Goal: Task Accomplishment & Management: Use online tool/utility

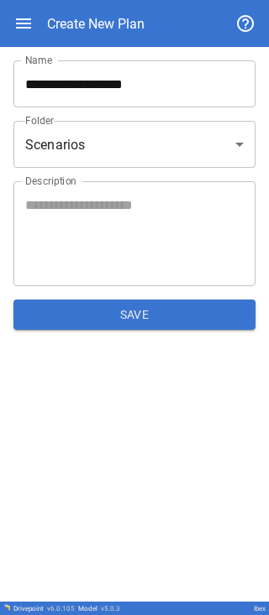
click at [87, 8] on input "**********" at bounding box center [134, 83] width 242 height 47
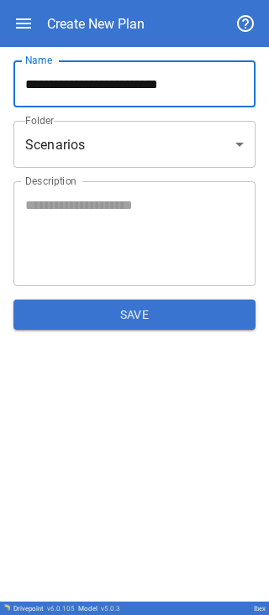
type input "**********"
click at [87, 8] on button "Save" at bounding box center [134, 315] width 242 height 30
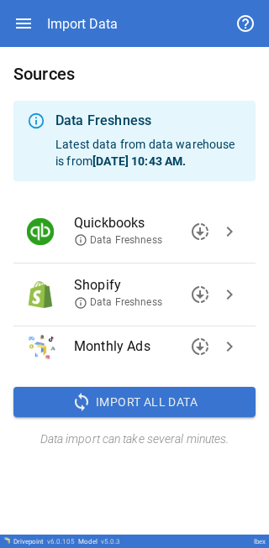
click at [87, 8] on span "chevron_right" at bounding box center [229, 232] width 20 height 20
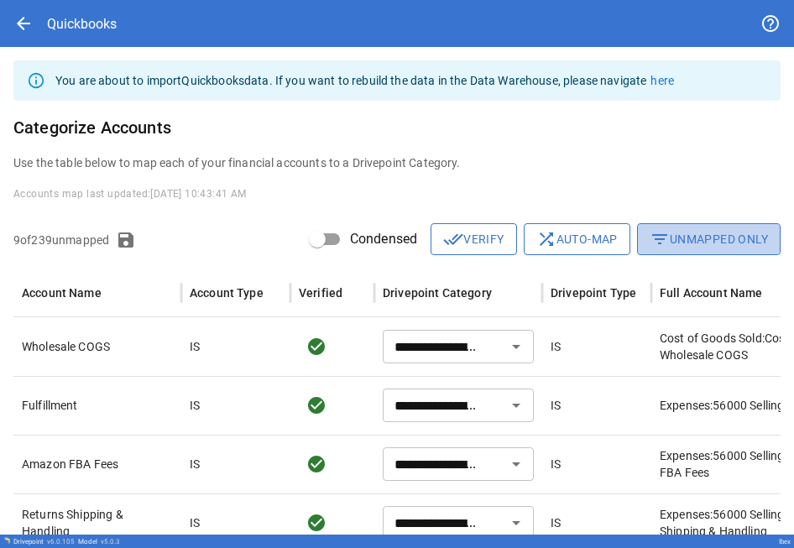
click at [87, 8] on button "filter_list Unmapped Only" at bounding box center [709, 239] width 144 height 32
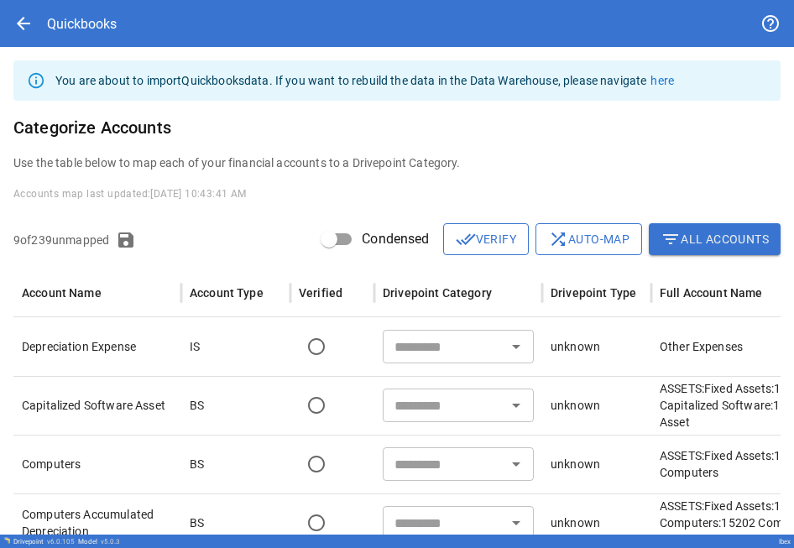
click at [87, 8] on input "text" at bounding box center [444, 346] width 113 height 23
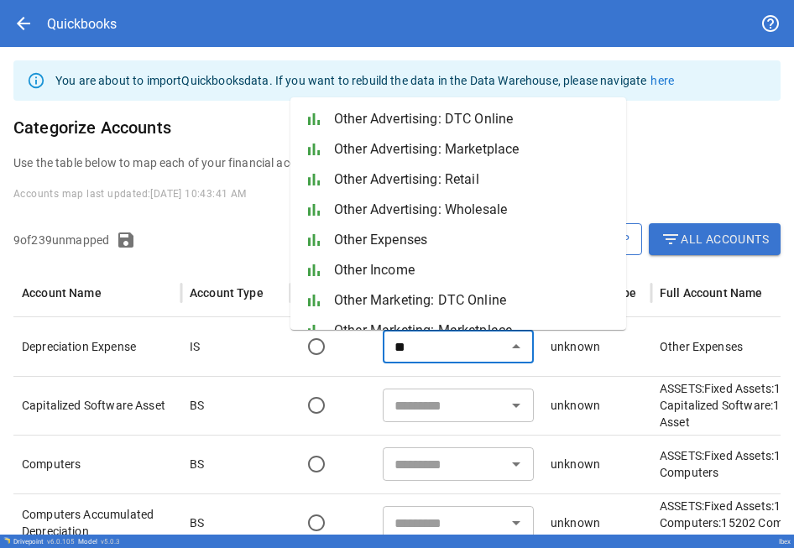
type input "*"
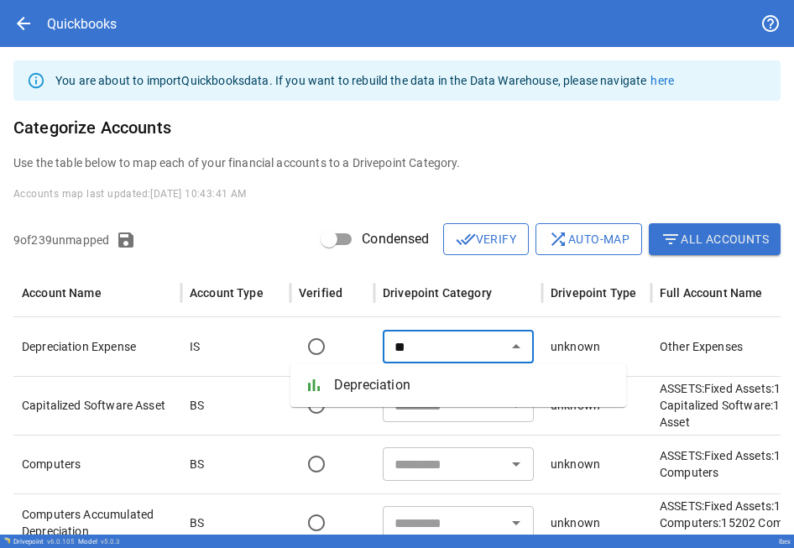
type input "*"
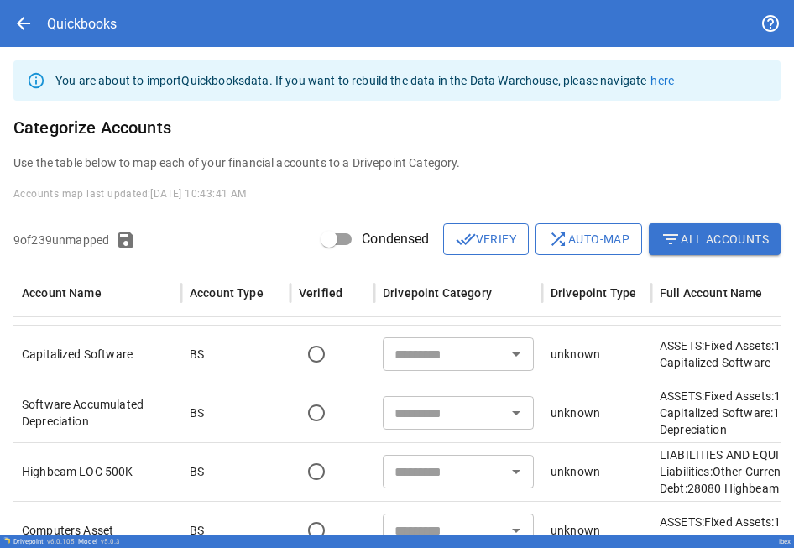
scroll to position [202, 0]
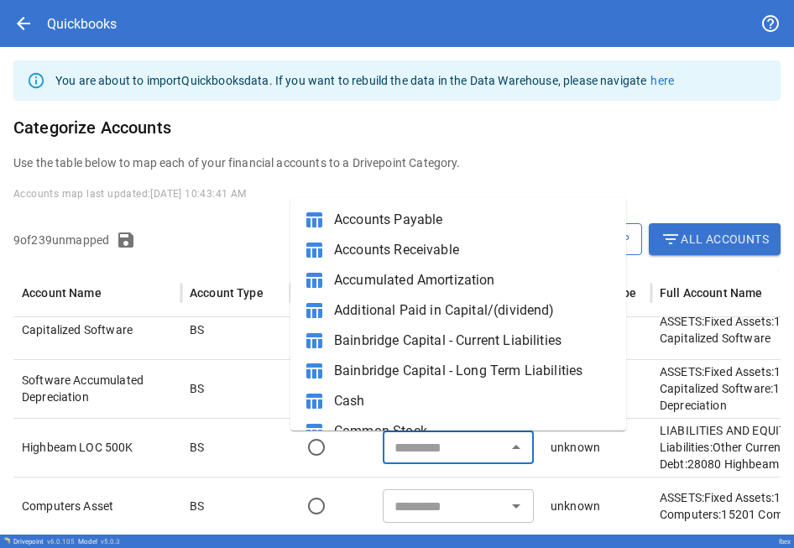
click at [87, 8] on input "text" at bounding box center [444, 447] width 113 height 23
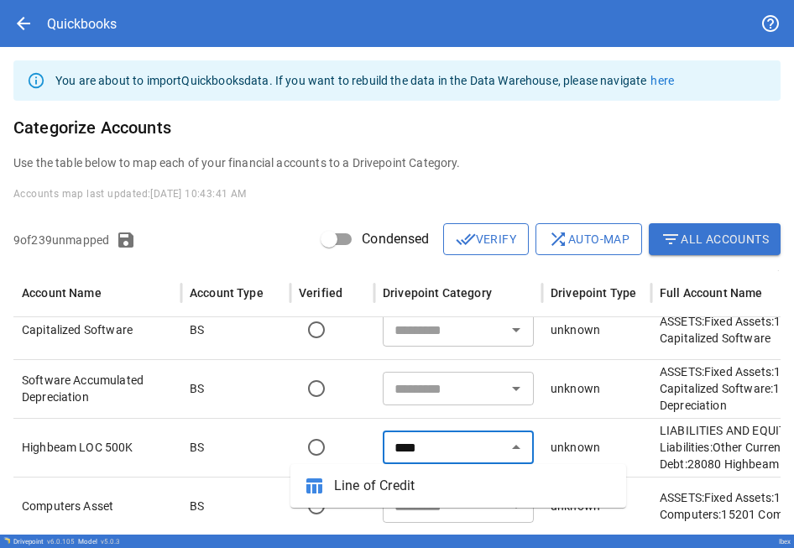
click at [87, 8] on span "Line of Credit" at bounding box center [473, 486] width 279 height 20
type input "**********"
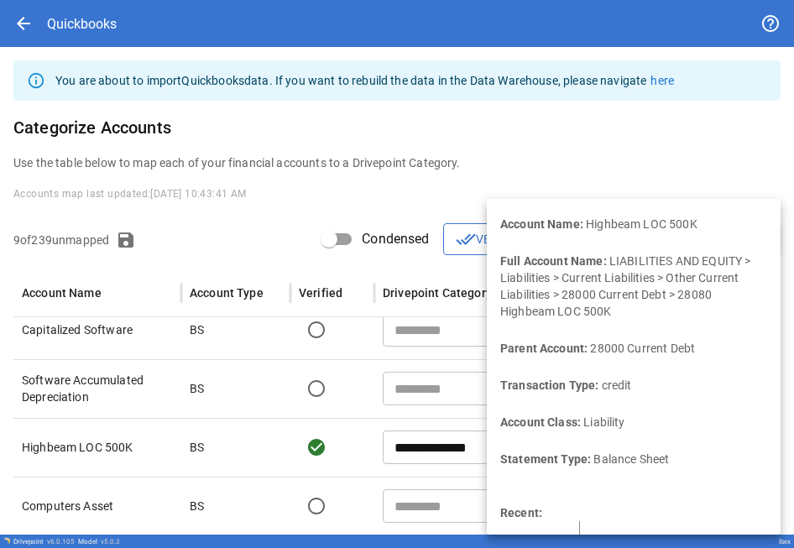
click at [87, 8] on div "You are about to import Quickbooks data. If you want to rebuild the data in the…" at bounding box center [397, 341] width 794 height 588
drag, startPoint x: 775, startPoint y: 247, endPoint x: 767, endPoint y: 389, distance: 142.9
click at [87, 8] on div "You are about to import Quickbooks data. If you want to rebuild the data in the…" at bounding box center [397, 341] width 794 height 588
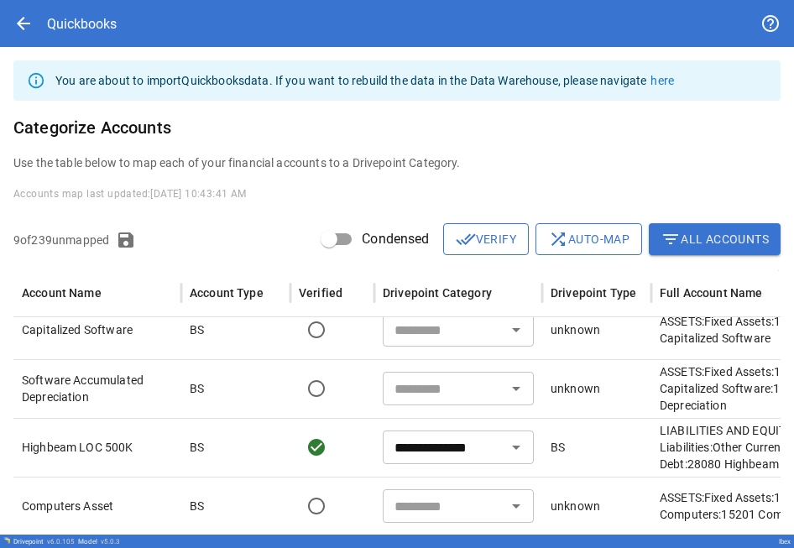
click at [87, 8] on div "ASSETS:Fixed Assets:15010 Fixed Assets:15200 Computers:15201 Computers Asset" at bounding box center [798, 506] width 294 height 59
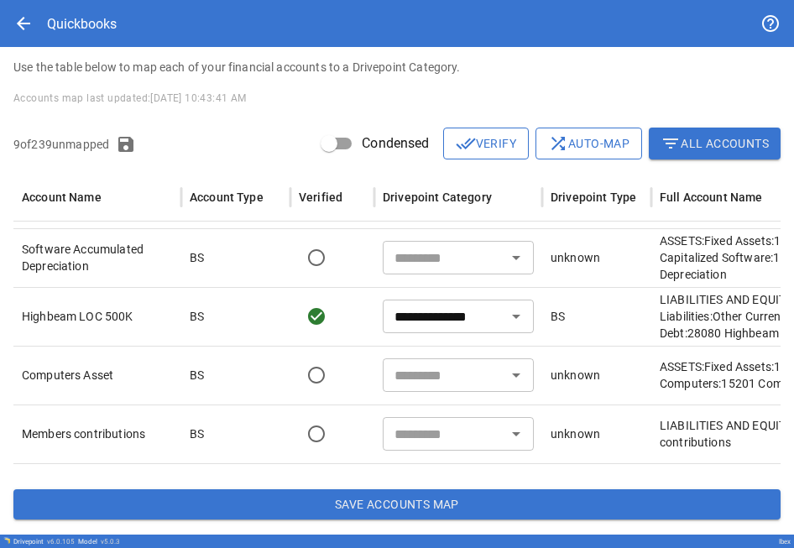
scroll to position [101, 0]
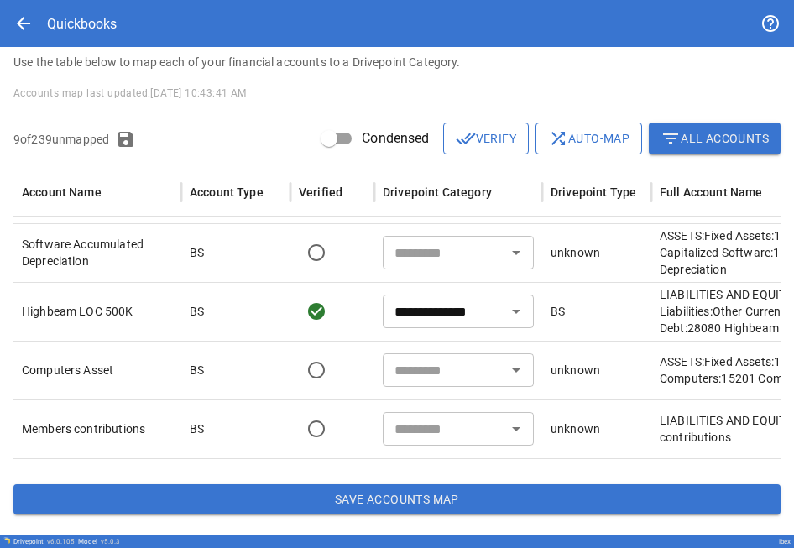
click at [87, 8] on input "text" at bounding box center [444, 369] width 113 height 23
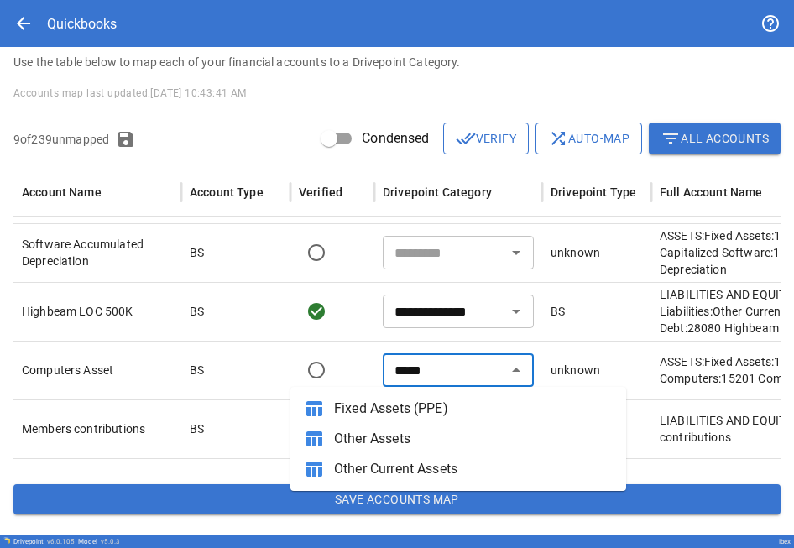
click at [87, 8] on span "Fixed Assets (PPE)" at bounding box center [473, 409] width 279 height 20
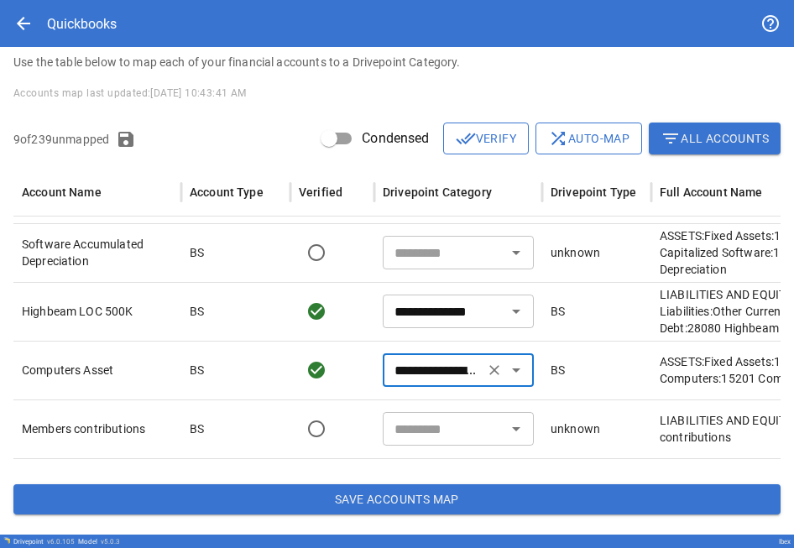
click at [87, 8] on div "**********" at bounding box center [458, 370] width 151 height 34
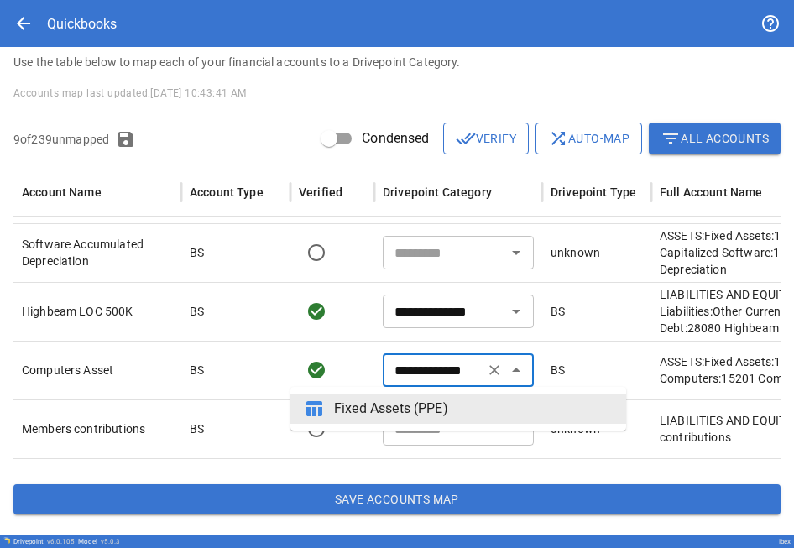
scroll to position [0, 0]
type input "*"
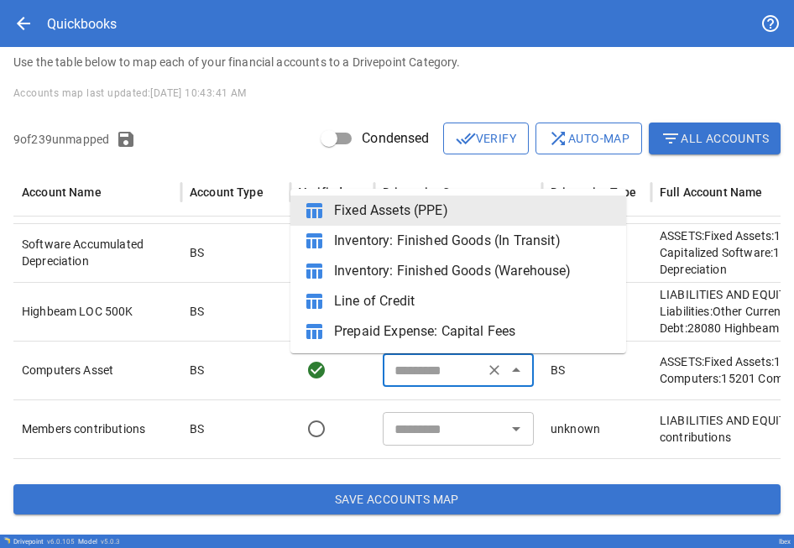
type input "**********"
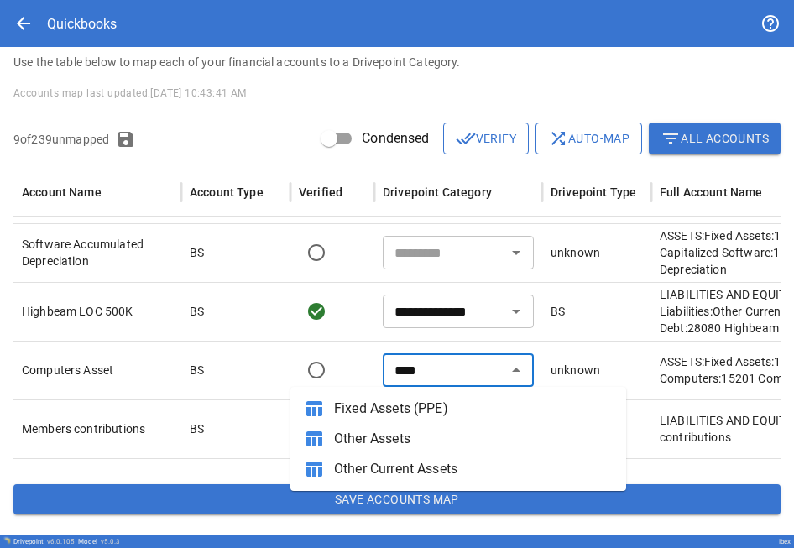
click at [87, 8] on span "Fixed Assets (PPE)" at bounding box center [473, 409] width 279 height 20
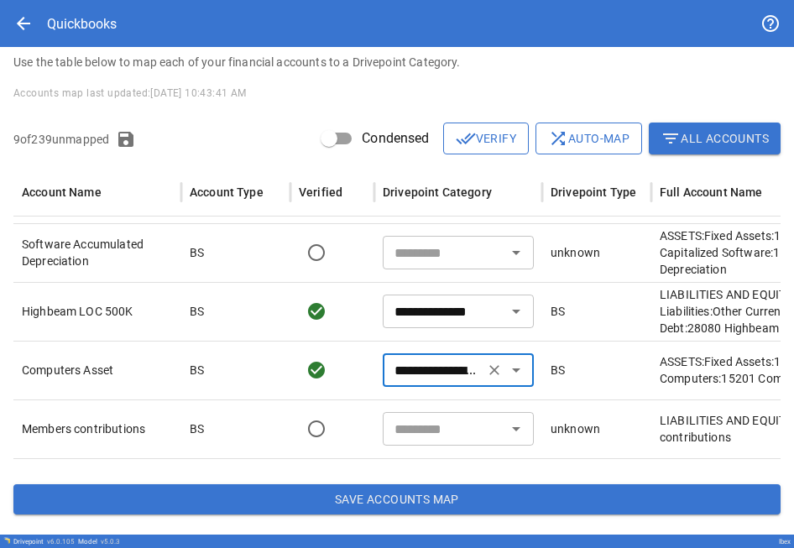
type input "**********"
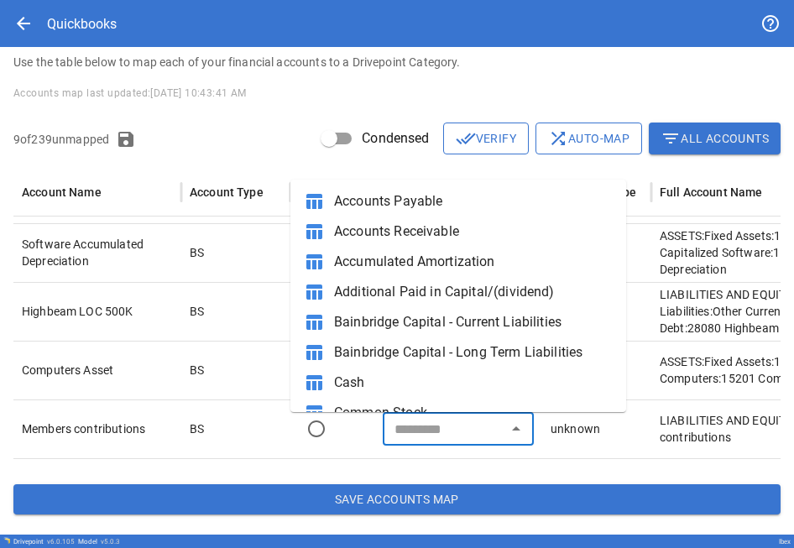
click at [87, 8] on input "text" at bounding box center [444, 428] width 113 height 23
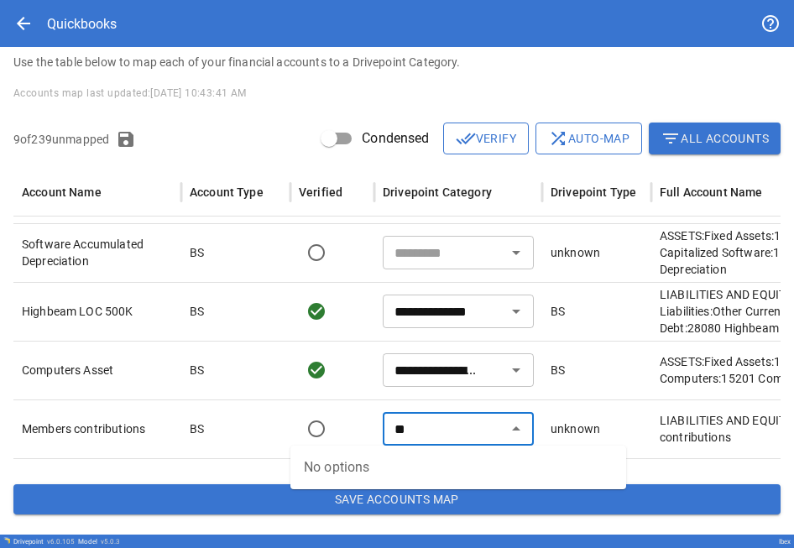
type input "*"
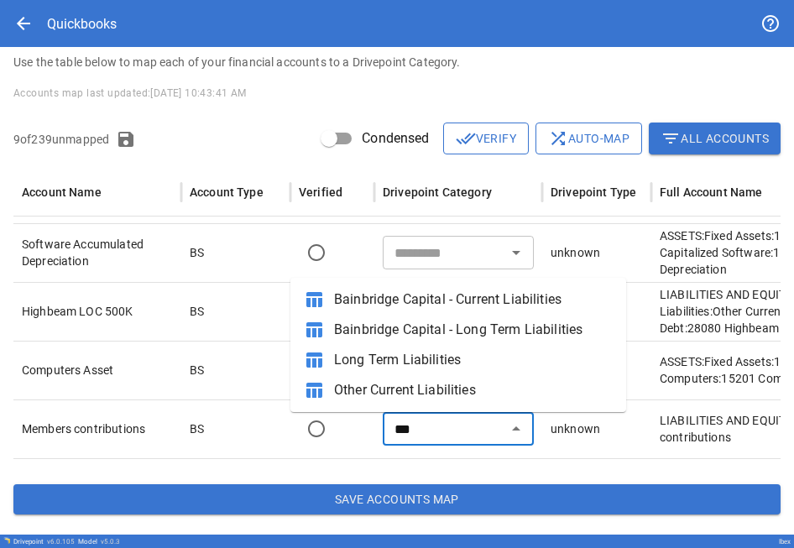
type input "***"
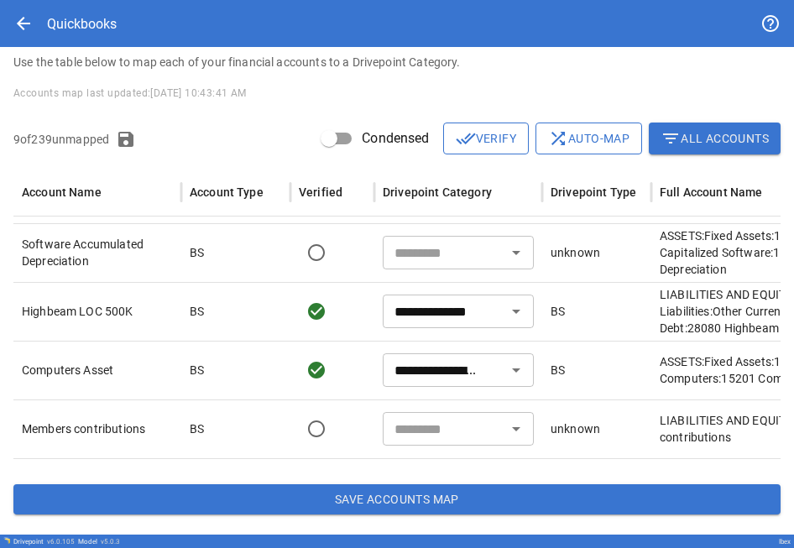
click at [87, 8] on input "text" at bounding box center [444, 428] width 113 height 23
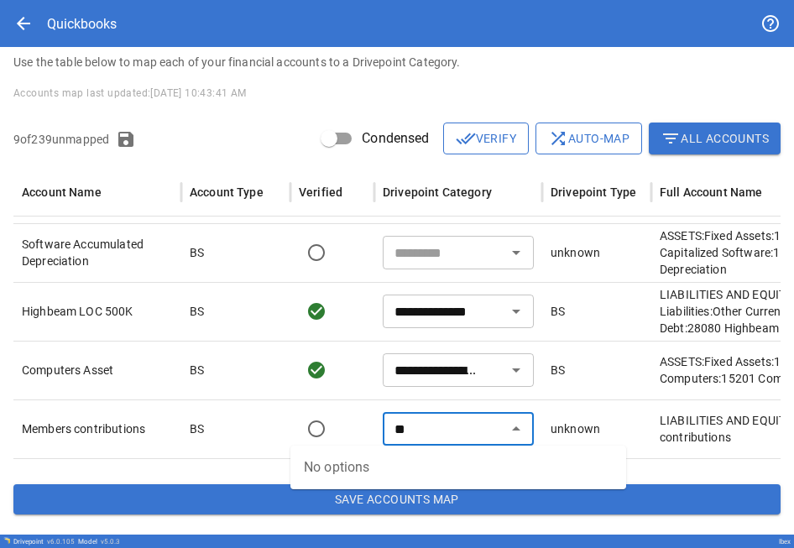
type input "*"
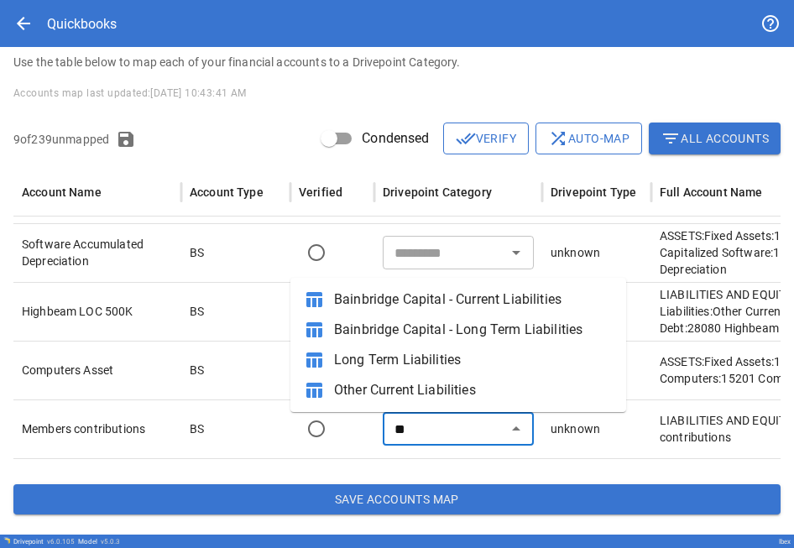
type input "*"
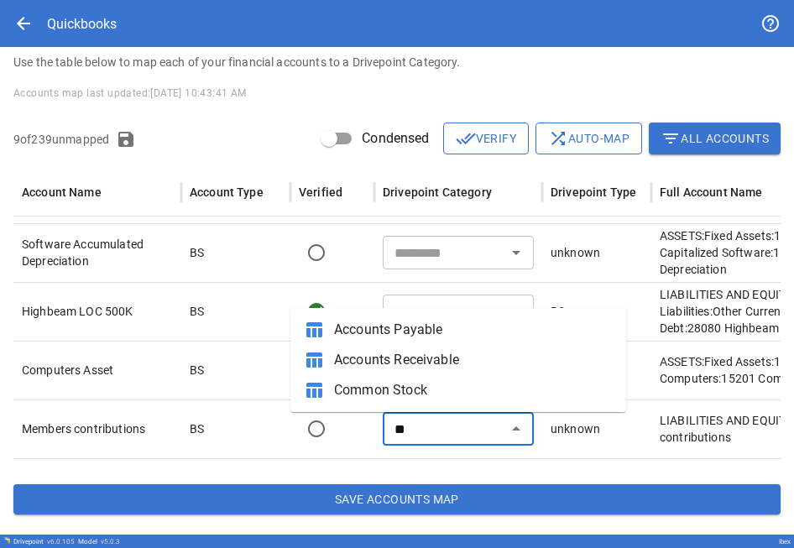
type input "*"
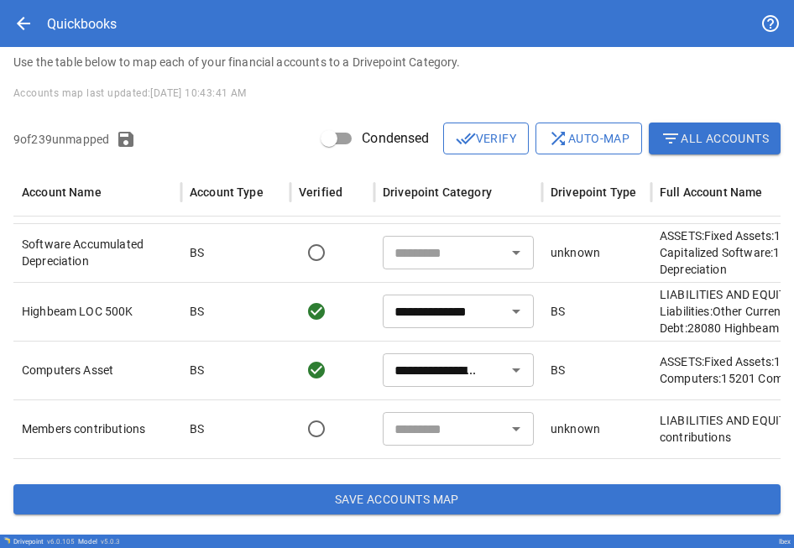
click at [87, 8] on input "text" at bounding box center [444, 428] width 113 height 23
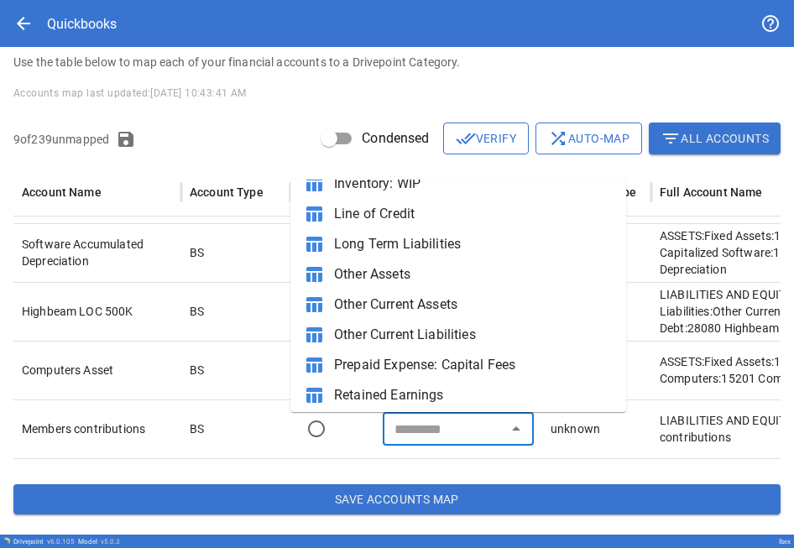
scroll to position [355, 0]
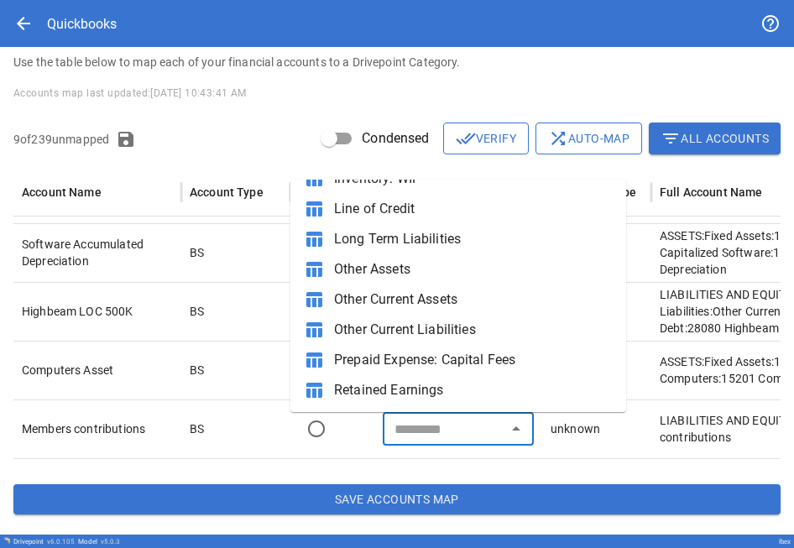
click at [87, 8] on div "arrow_back Quickbooks" at bounding box center [396, 23] width 767 height 47
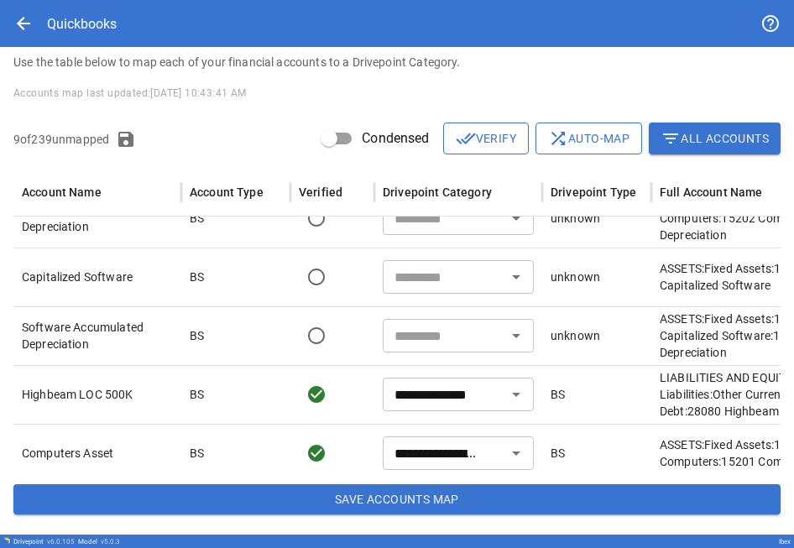
scroll to position [163, 0]
click at [87, 8] on input "text" at bounding box center [444, 336] width 113 height 23
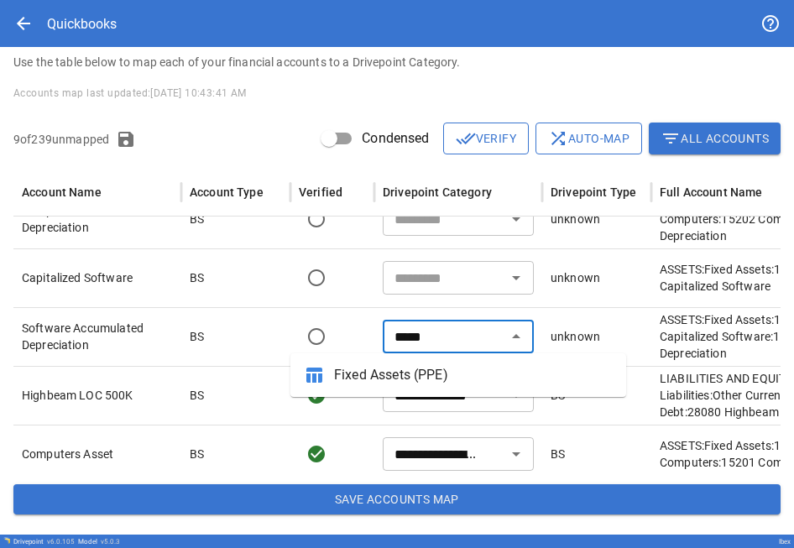
click at [87, 8] on span "Fixed Assets (PPE)" at bounding box center [473, 375] width 279 height 20
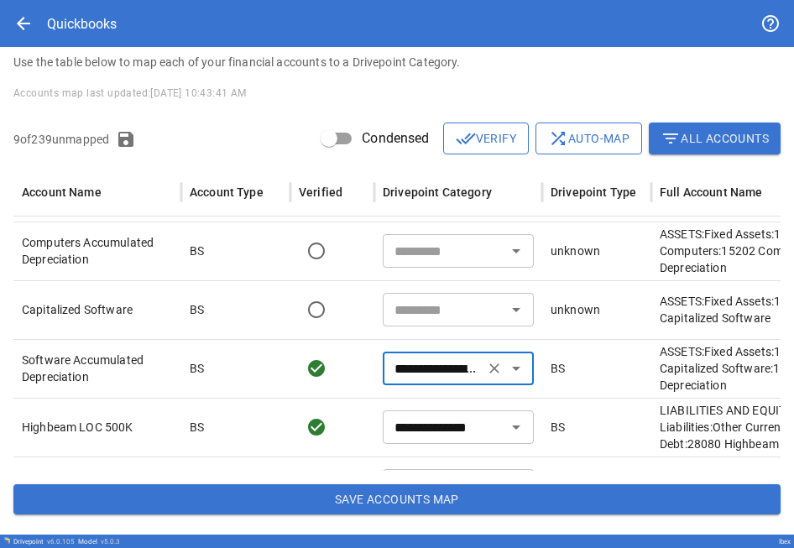
scroll to position [96, 0]
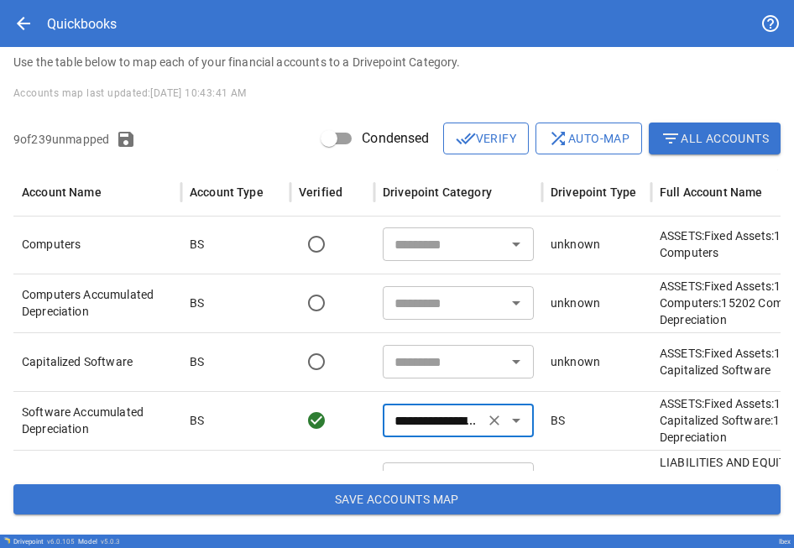
type input "**********"
click at [87, 8] on div "​" at bounding box center [458, 361] width 168 height 59
click at [87, 8] on input "text" at bounding box center [444, 361] width 113 height 23
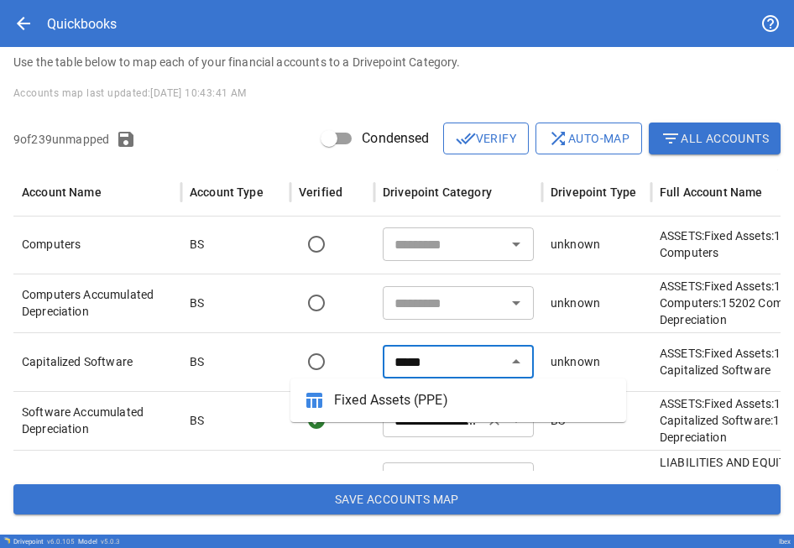
click at [87, 8] on span "Fixed Assets (PPE)" at bounding box center [473, 400] width 279 height 20
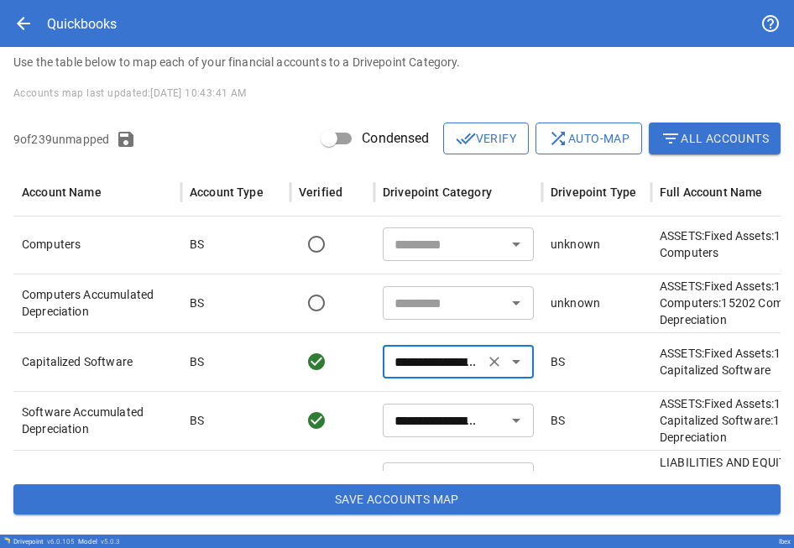
type input "**********"
click at [87, 8] on input "text" at bounding box center [444, 302] width 113 height 23
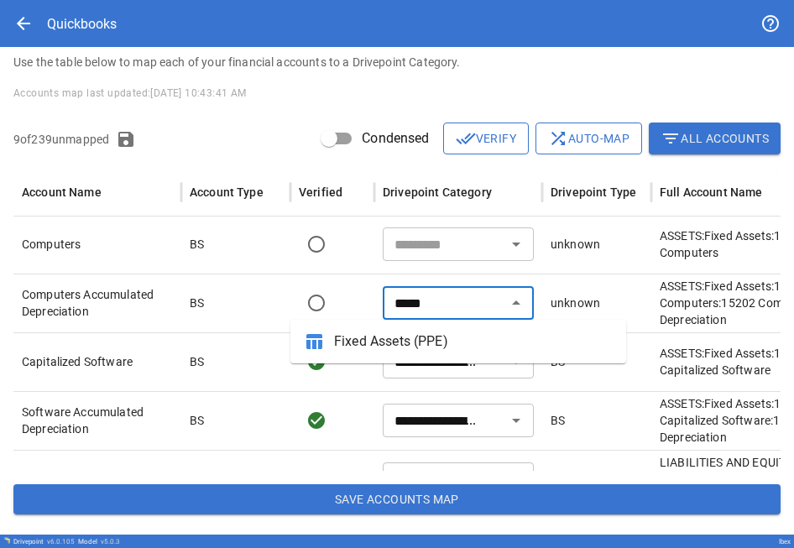
click at [87, 8] on span "Fixed Assets (PPE)" at bounding box center [473, 342] width 279 height 20
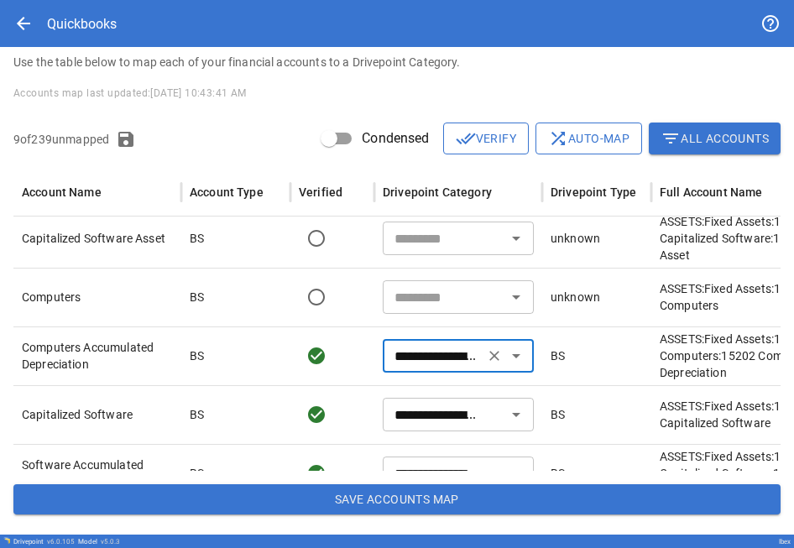
scroll to position [21, 0]
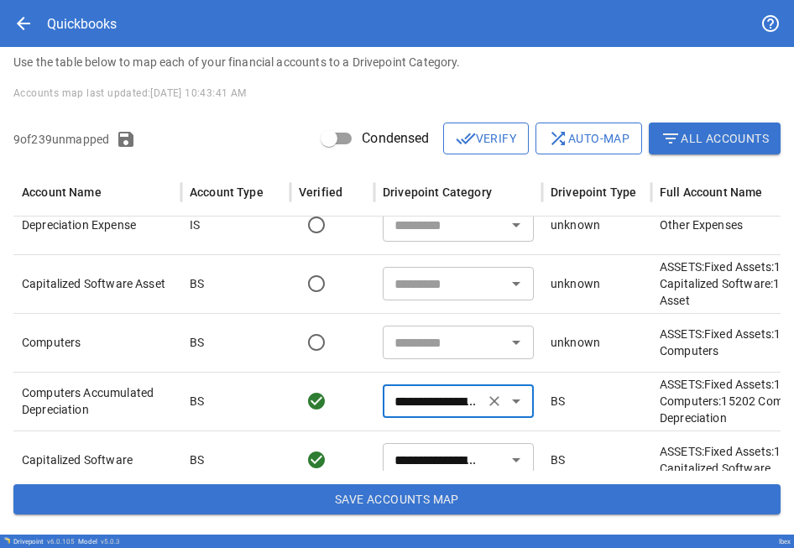
type input "**********"
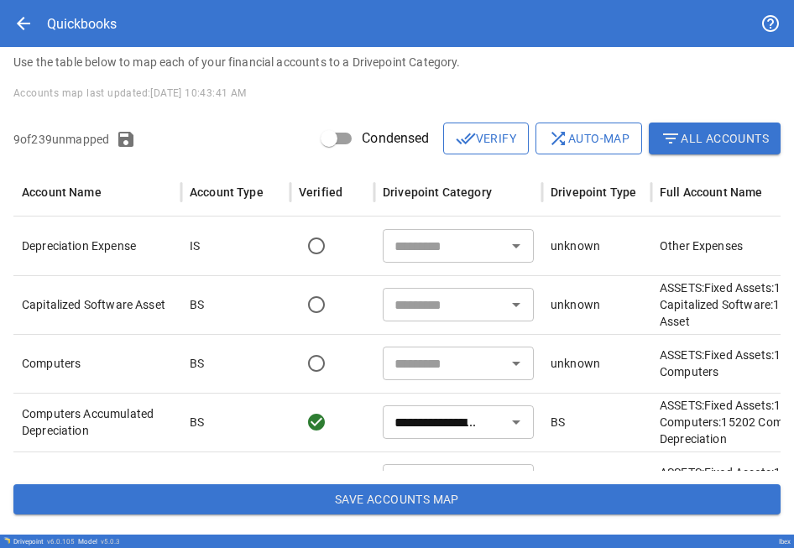
type input "**********"
click at [87, 8] on input "text" at bounding box center [444, 363] width 113 height 23
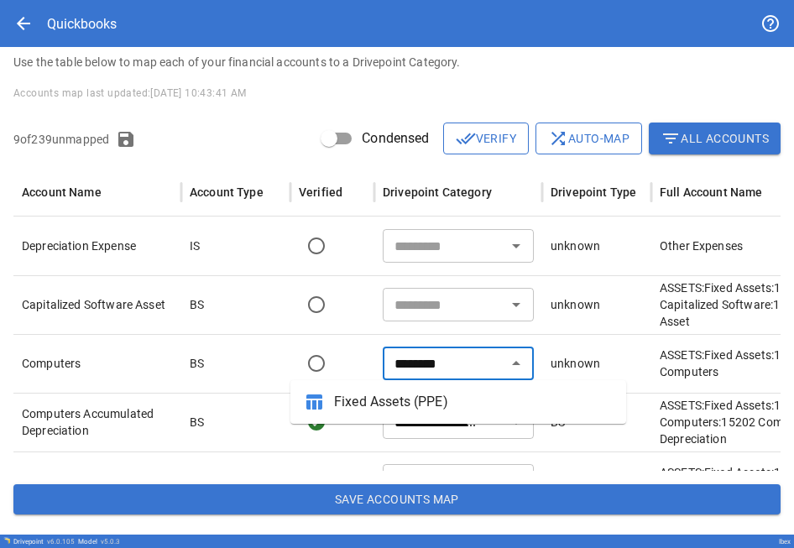
click at [87, 8] on span "Fixed Assets (PPE)" at bounding box center [473, 402] width 279 height 20
type input "**********"
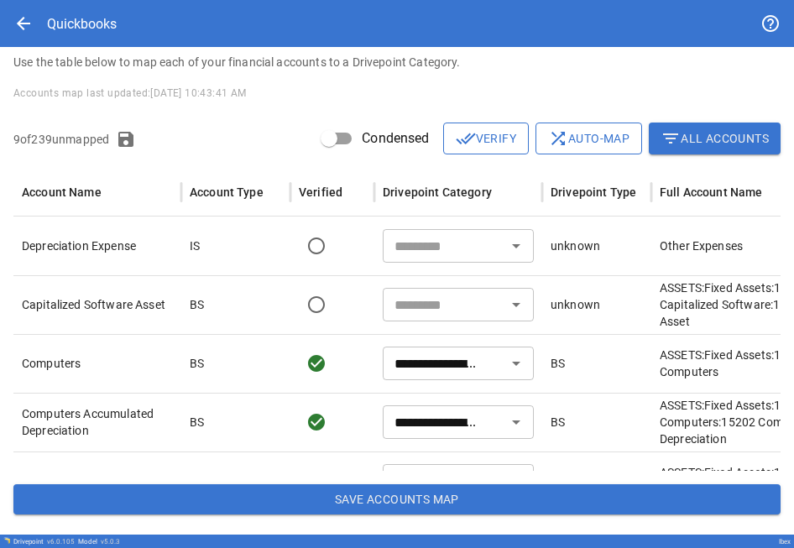
click at [87, 8] on input "text" at bounding box center [444, 304] width 113 height 23
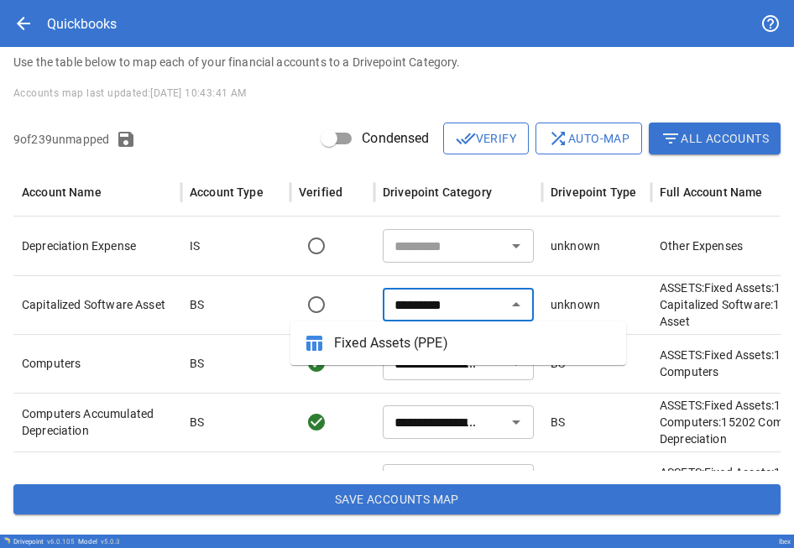
click at [87, 8] on span "Fixed Assets (PPE)" at bounding box center [473, 343] width 279 height 20
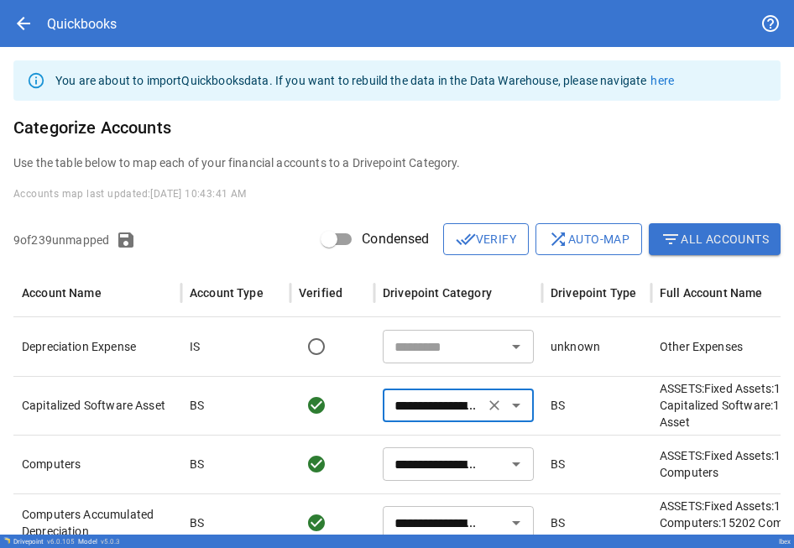
type input "**********"
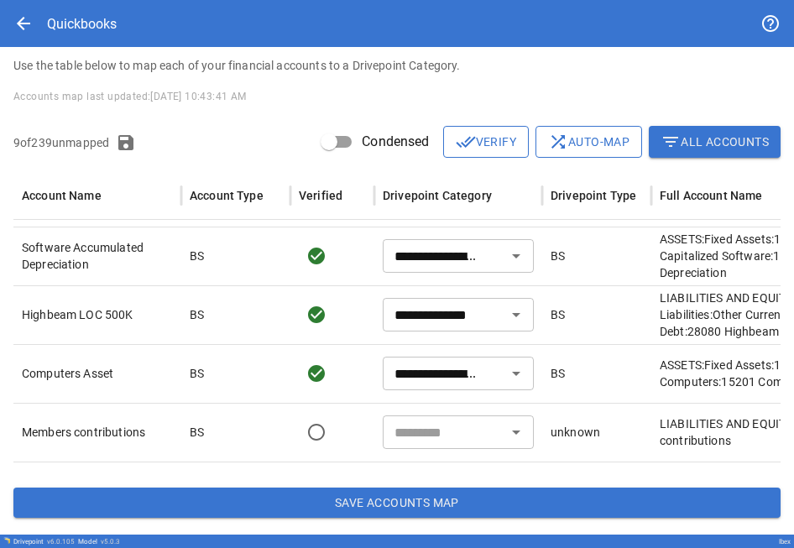
scroll to position [101, 0]
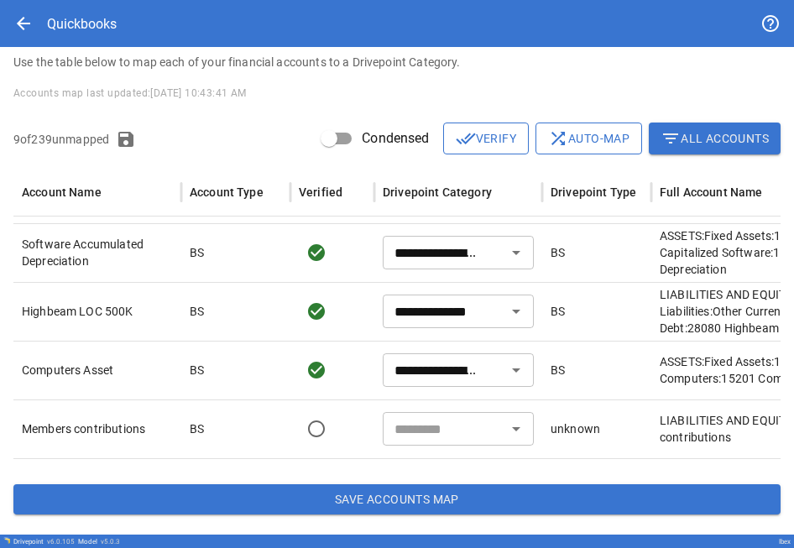
click at [87, 8] on input "text" at bounding box center [444, 428] width 113 height 23
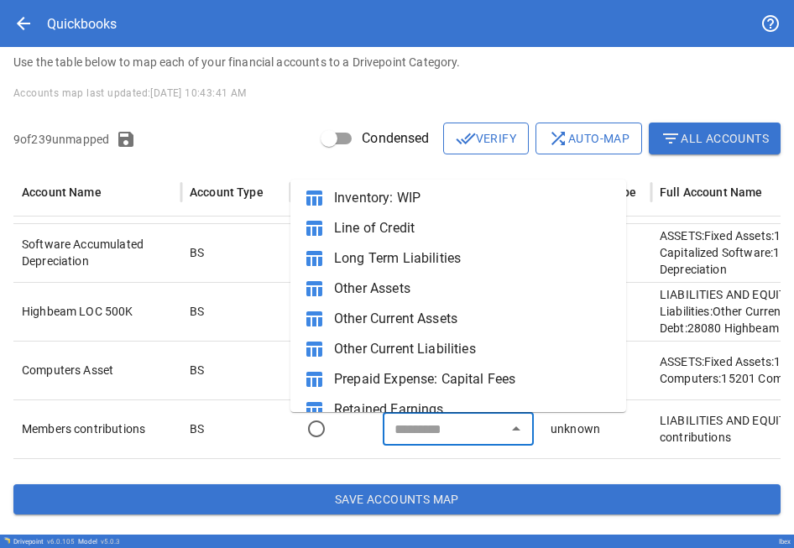
scroll to position [355, 0]
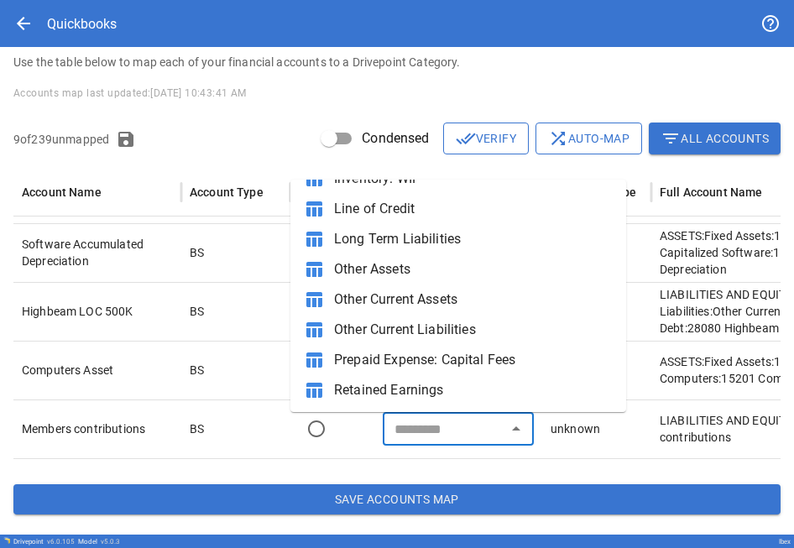
click at [87, 8] on div "arrow_back Quickbooks" at bounding box center [396, 23] width 767 height 47
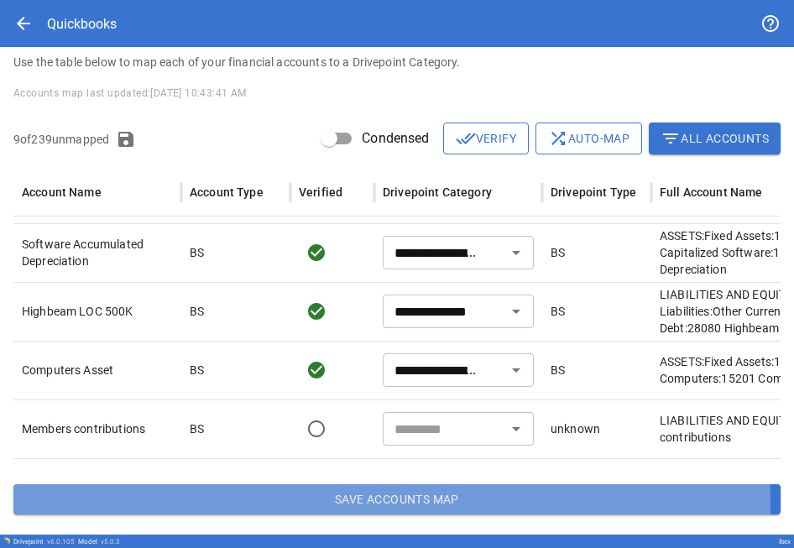
click at [87, 8] on button "Save Accounts Map" at bounding box center [396, 499] width 767 height 30
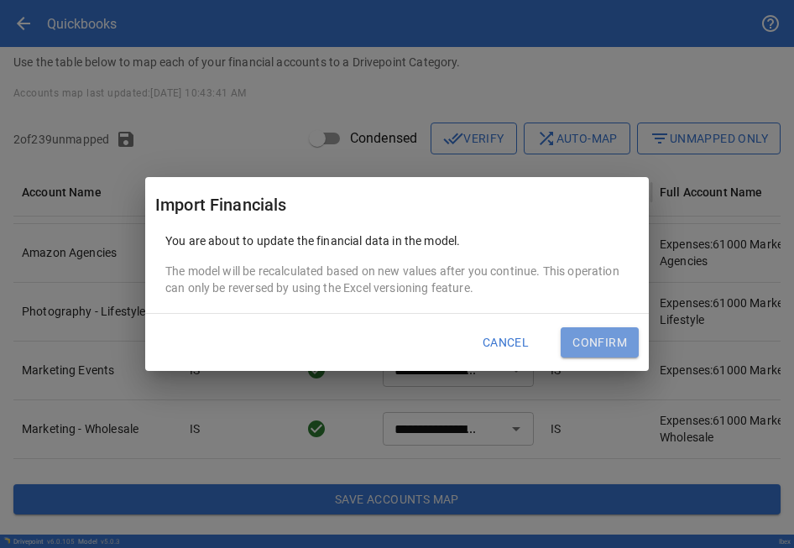
click at [87, 8] on button "Confirm" at bounding box center [600, 342] width 78 height 30
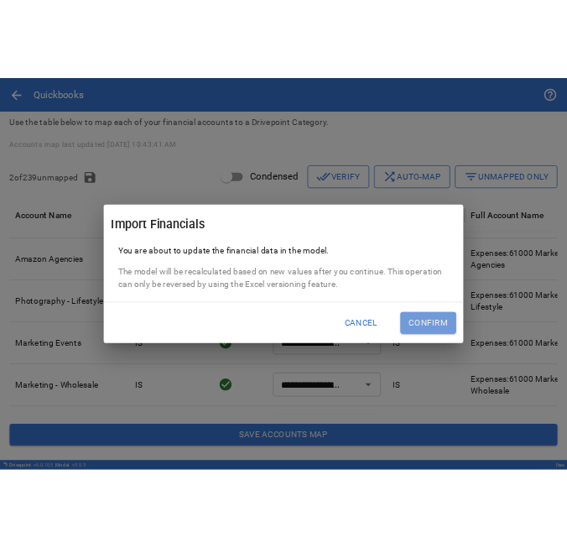
scroll to position [0, 0]
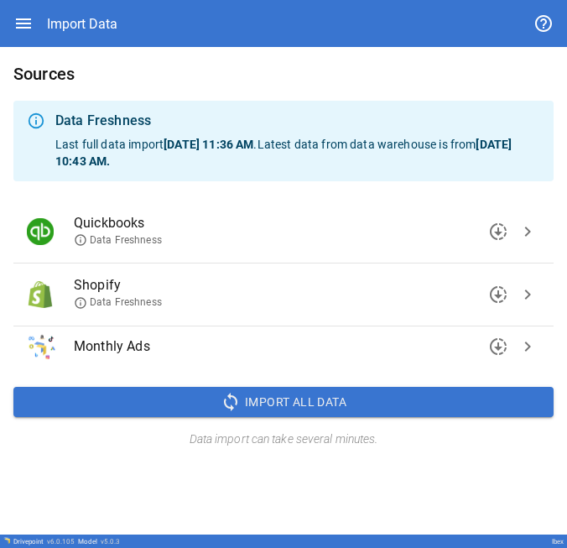
click at [87, 8] on span "downloading" at bounding box center [498, 295] width 20 height 20
click at [87, 8] on span "downloading" at bounding box center [498, 347] width 20 height 20
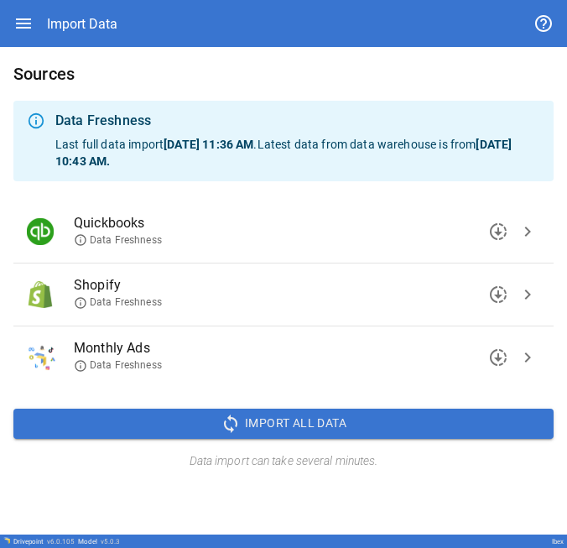
click at [87, 8] on span "downloading" at bounding box center [498, 295] width 20 height 20
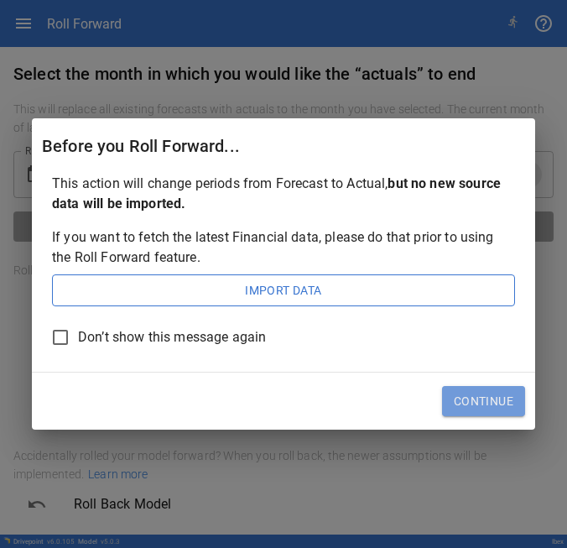
click at [87, 8] on button "Continue" at bounding box center [483, 401] width 83 height 30
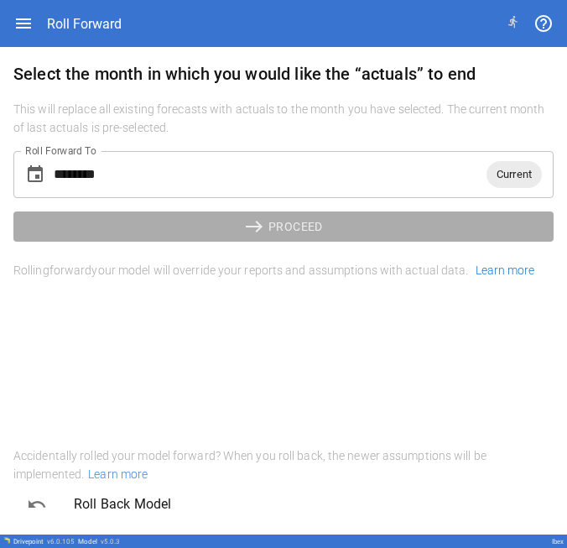
click at [87, 8] on input "********" at bounding box center [270, 174] width 433 height 47
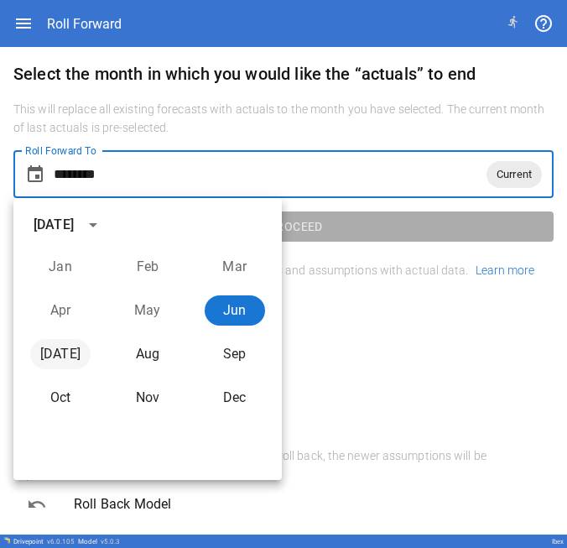
click at [65, 8] on button "[DATE]" at bounding box center [60, 354] width 60 height 30
type input "********"
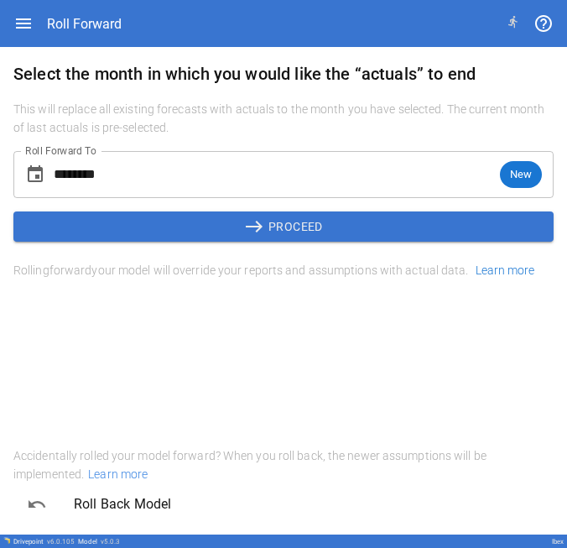
click at [87, 8] on button "east PROCEED" at bounding box center [283, 226] width 540 height 30
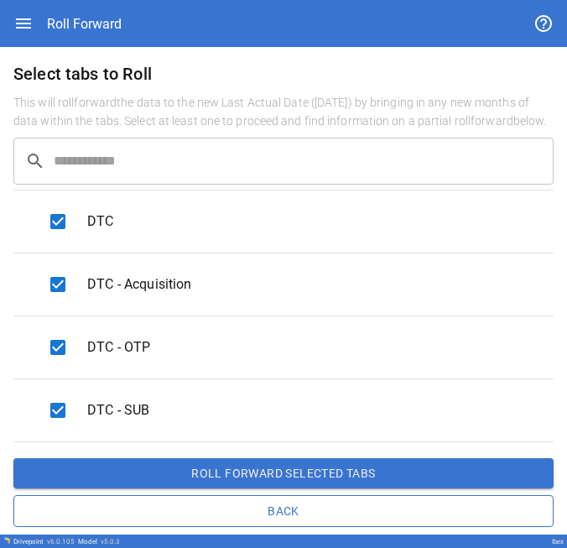
scroll to position [60, 0]
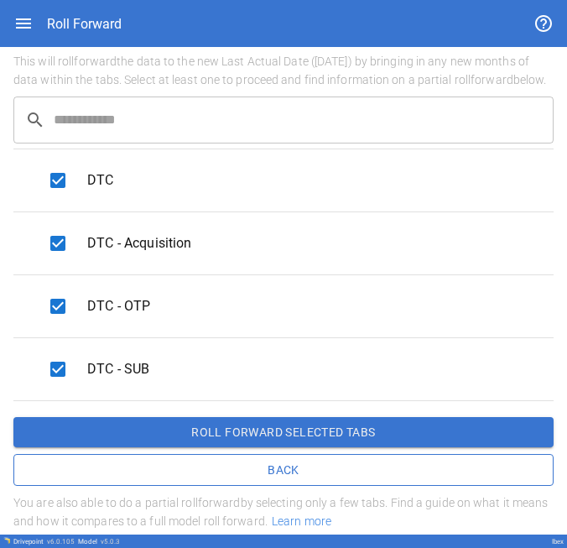
click at [87, 8] on button "Roll forward selected tabs" at bounding box center [283, 432] width 540 height 30
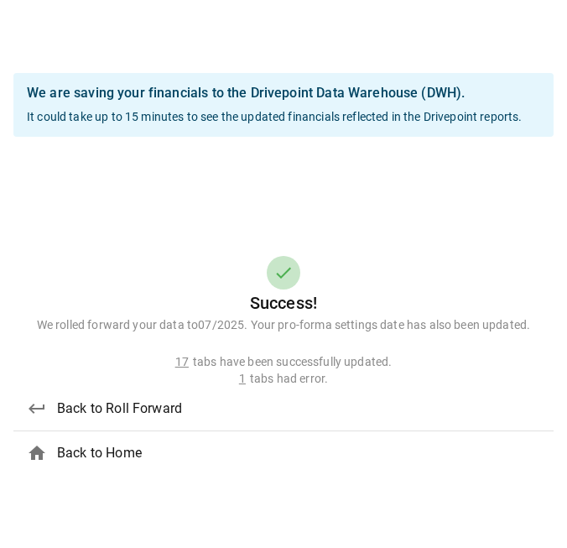
click at [87, 8] on span "Back to Home" at bounding box center [298, 453] width 483 height 20
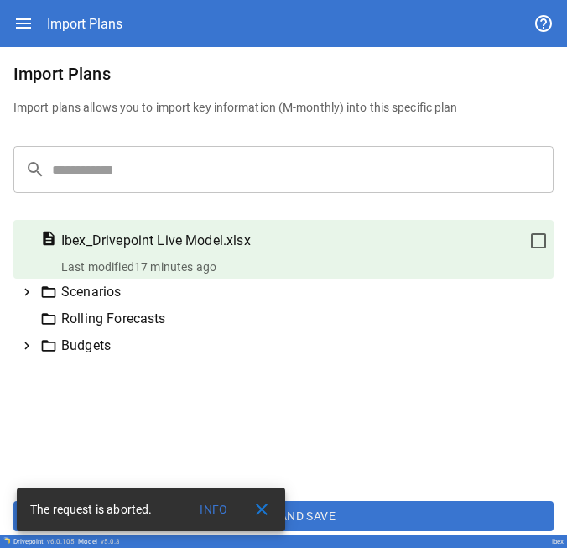
click at [29, 8] on icon at bounding box center [26, 292] width 15 height 15
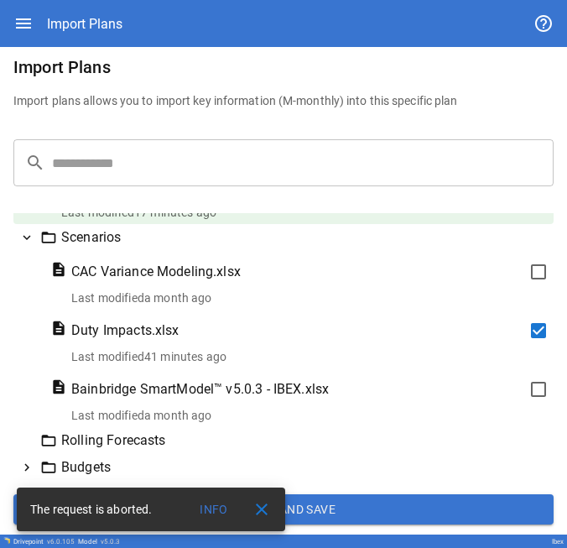
scroll to position [8, 0]
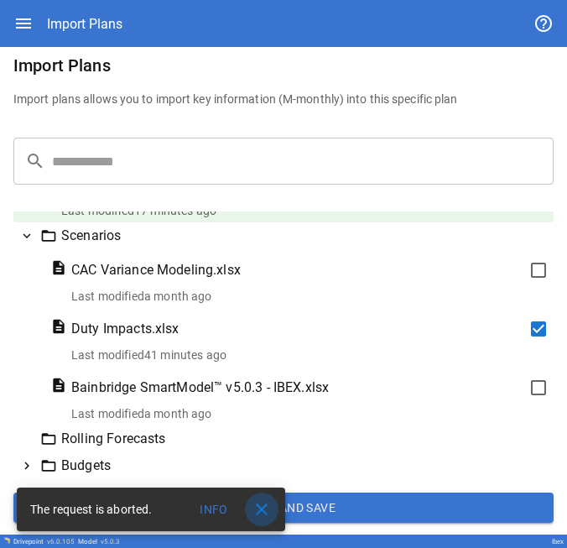
click at [87, 8] on span "close" at bounding box center [262, 509] width 20 height 20
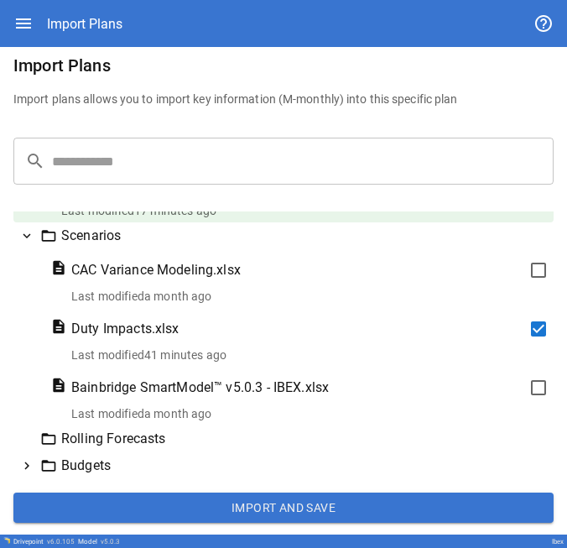
click at [87, 8] on button "Import and Save" at bounding box center [283, 508] width 540 height 30
